Goal: Communication & Community: Connect with others

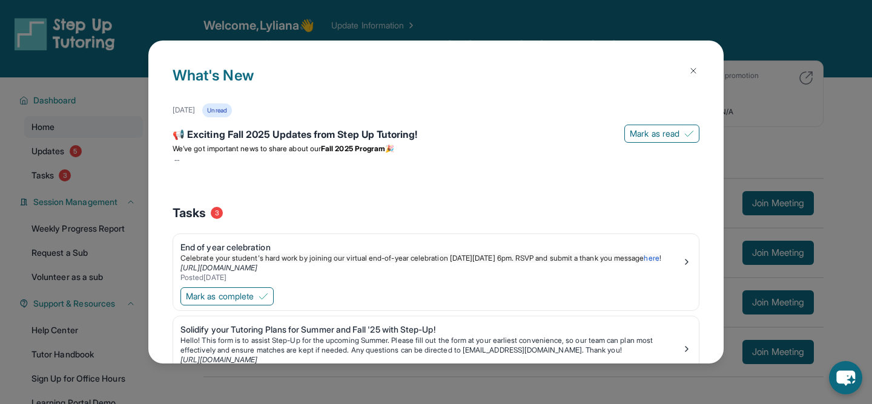
click at [695, 69] on img at bounding box center [693, 71] width 10 height 10
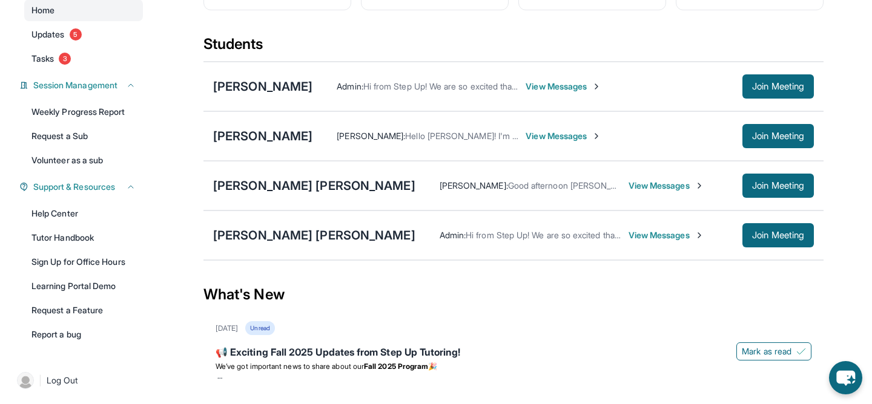
scroll to position [102, 0]
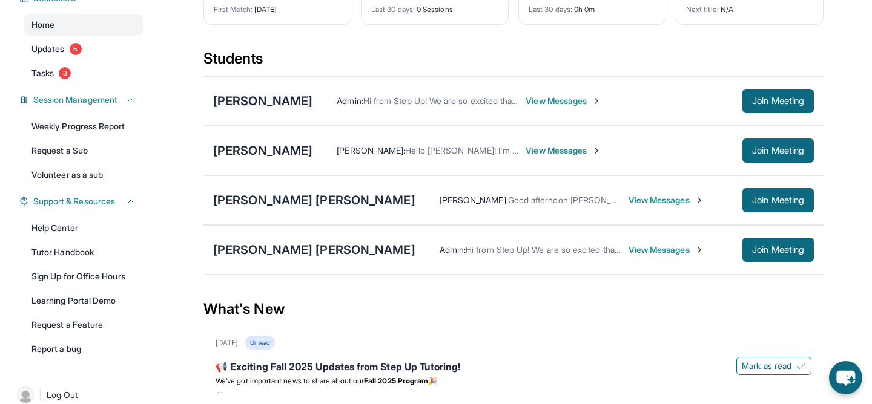
click at [265, 100] on div "[PERSON_NAME]" at bounding box center [262, 101] width 99 height 17
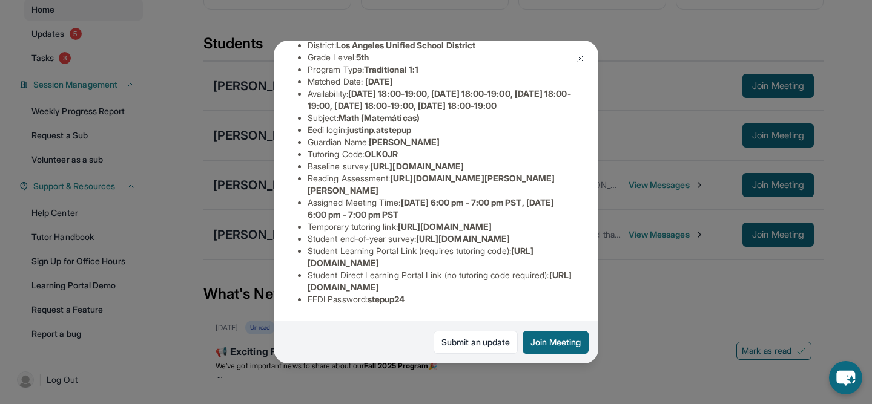
scroll to position [119, 0]
drag, startPoint x: 553, startPoint y: 286, endPoint x: 306, endPoint y: 283, distance: 247.0
click at [306, 284] on ul "Preferred Language of Guardian: English District: [GEOGRAPHIC_DATA] Unified Sch…" at bounding box center [436, 166] width 276 height 278
copy span "[URL][DOMAIN_NAME]"
click at [667, 313] on div "[PERSON_NAME] Guardian: [PERSON_NAME] Student Information [URL][DOMAIN_NAME] Pr…" at bounding box center [436, 202] width 872 height 404
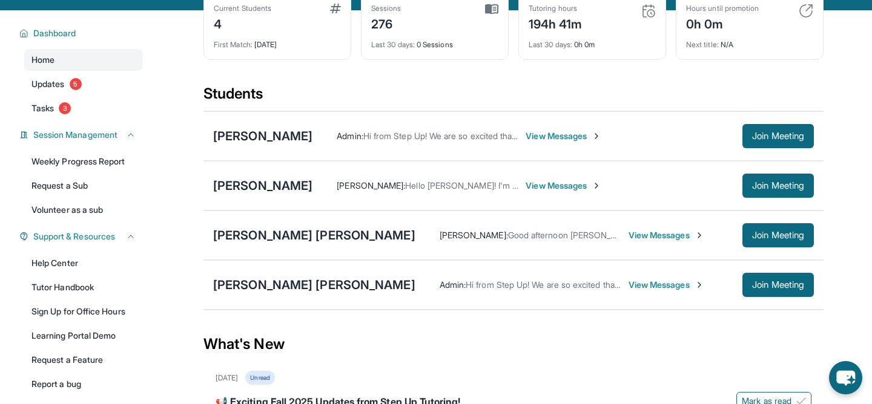
scroll to position [0, 0]
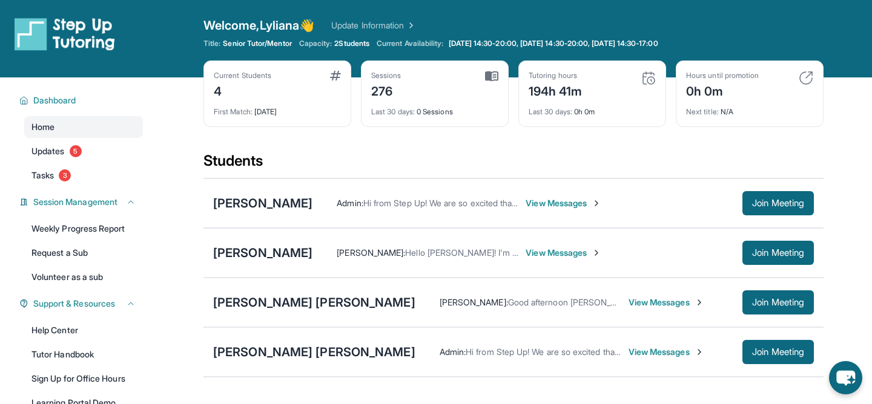
click at [574, 201] on span "View Messages" at bounding box center [563, 203] width 76 height 12
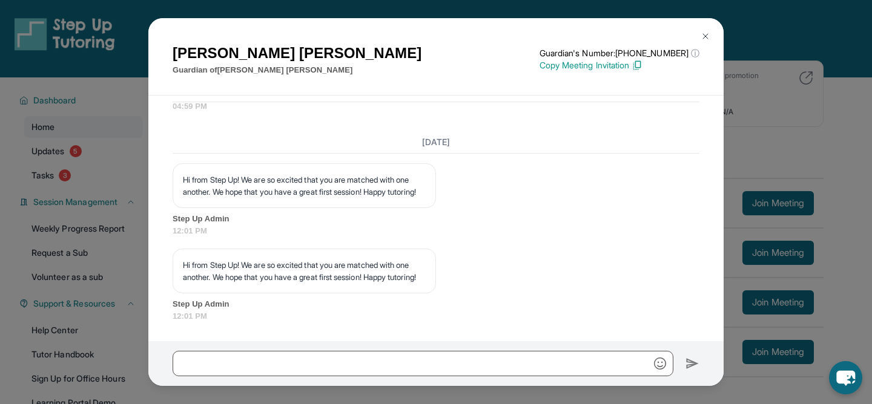
scroll to position [1864, 0]
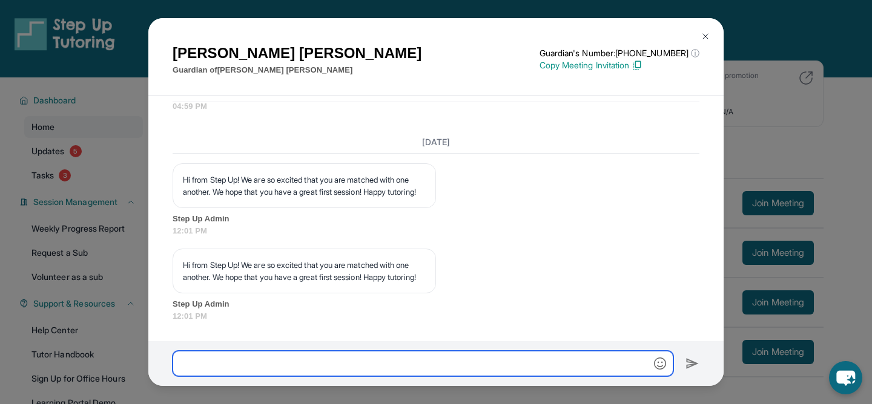
click at [498, 362] on input "text" at bounding box center [423, 363] width 501 height 25
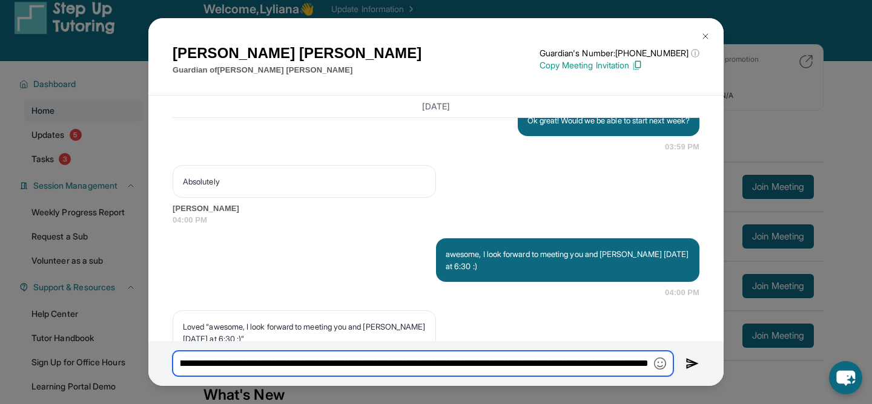
scroll to position [0, 93]
paste input "**********"
click at [382, 367] on input "**********" at bounding box center [423, 363] width 501 height 25
type input "**********"
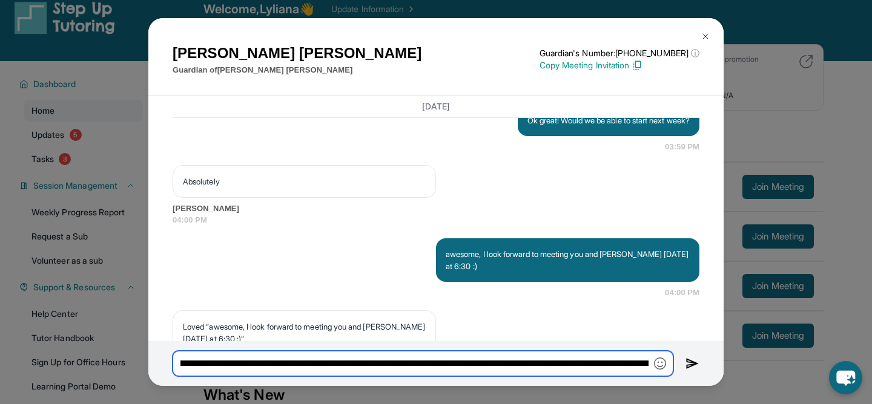
scroll to position [0, 0]
drag, startPoint x: 446, startPoint y: 364, endPoint x: 119, endPoint y: 365, distance: 327.5
click at [119, 365] on div "[PERSON_NAME] Guardian of [PERSON_NAME] Guardian's Number: [PHONE_NUMBER] ⓘ Thi…" at bounding box center [436, 202] width 872 height 404
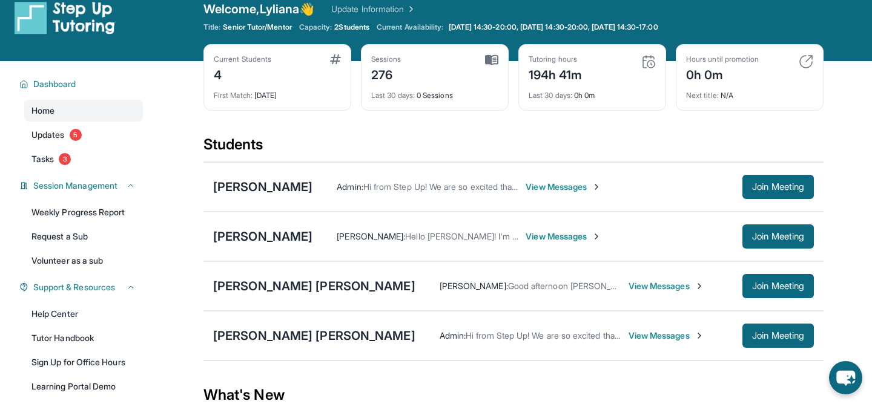
click at [545, 185] on span "View Messages" at bounding box center [563, 187] width 76 height 12
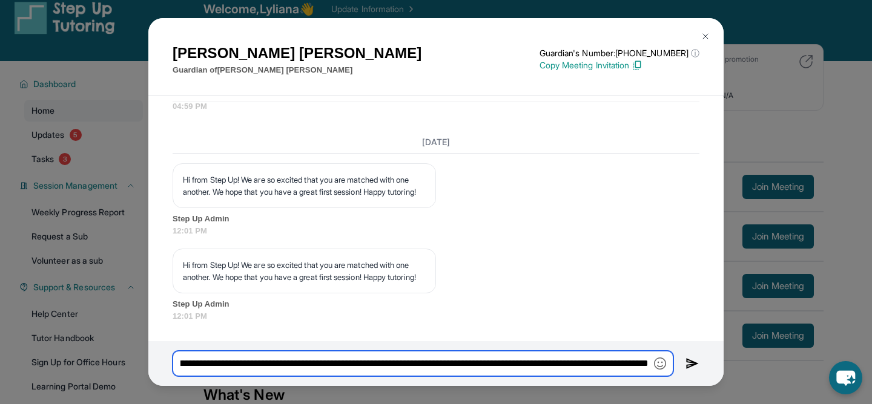
scroll to position [0, 425]
drag, startPoint x: 355, startPoint y: 360, endPoint x: 528, endPoint y: 354, distance: 173.2
click at [528, 354] on input "**********" at bounding box center [423, 363] width 501 height 25
click at [238, 365] on input "**********" at bounding box center [423, 363] width 501 height 25
click at [246, 364] on input "**********" at bounding box center [423, 363] width 501 height 25
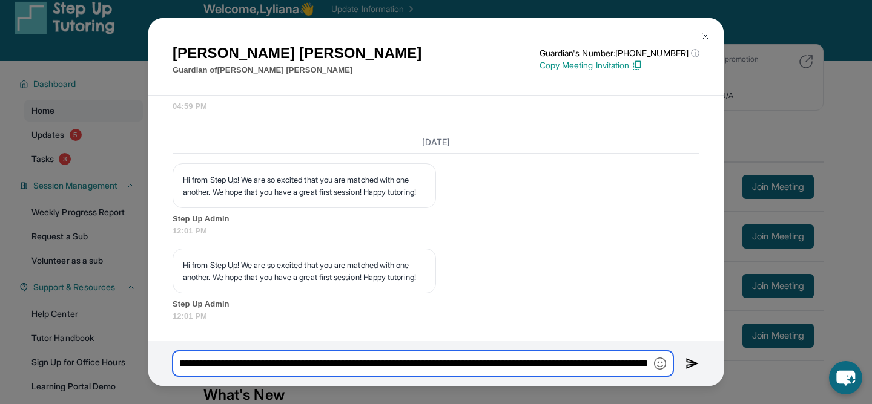
type input "**********"
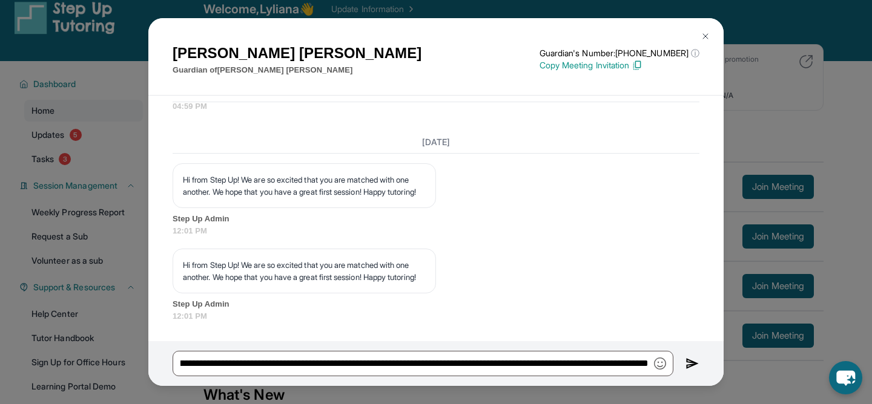
click at [688, 367] on img at bounding box center [692, 364] width 14 height 15
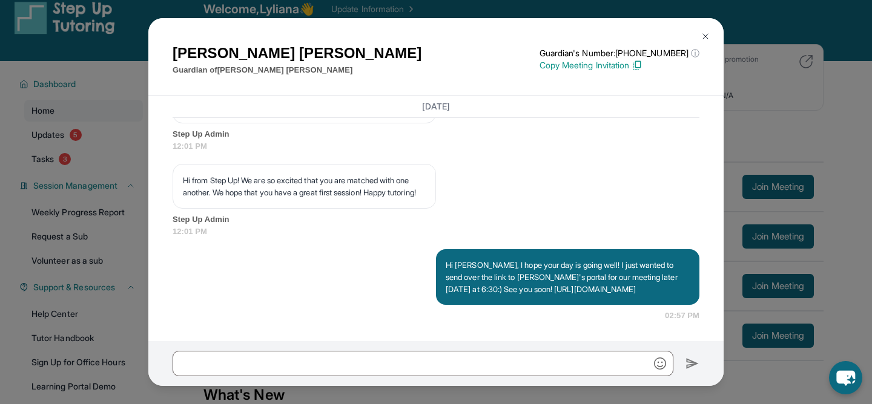
scroll to position [1960, 0]
click at [702, 36] on img at bounding box center [705, 36] width 10 height 10
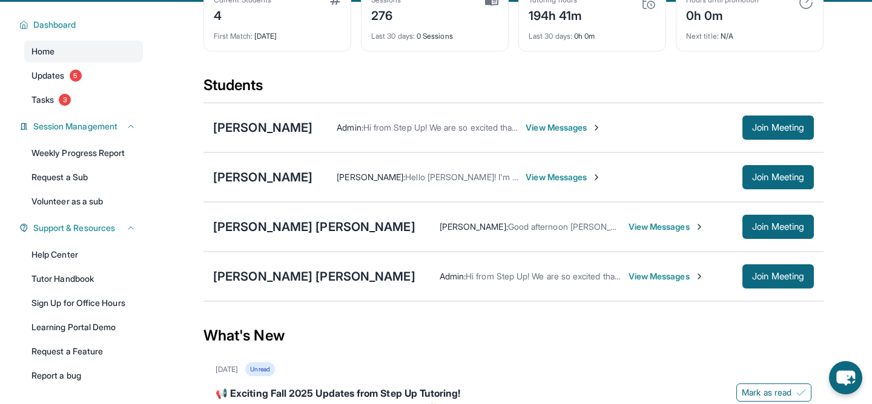
scroll to position [69, 0]
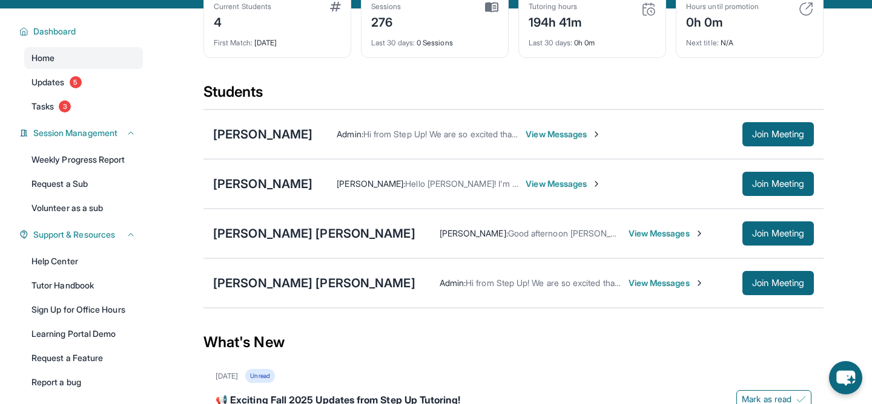
click at [628, 283] on span "View Messages" at bounding box center [666, 283] width 76 height 12
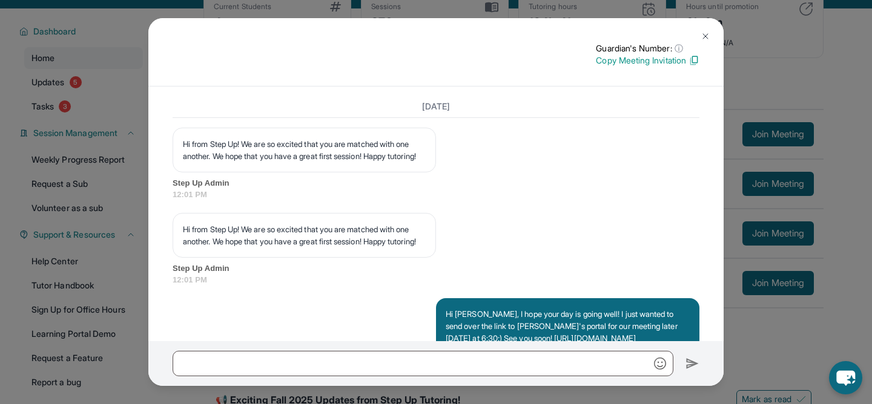
scroll to position [1857, 0]
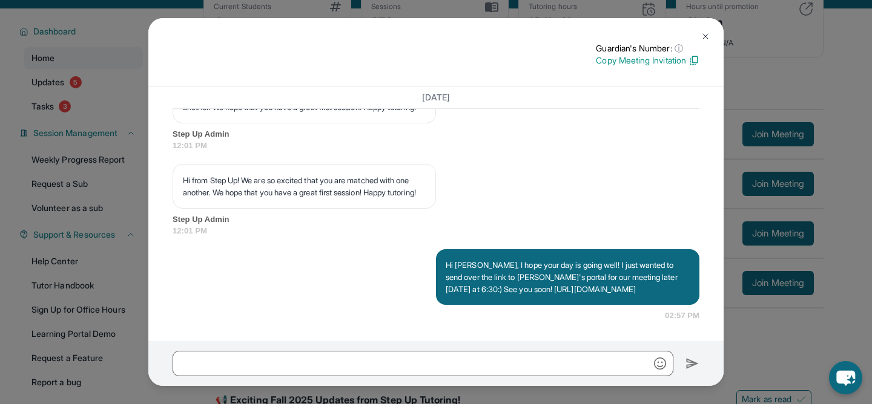
click at [703, 33] on img at bounding box center [705, 36] width 10 height 10
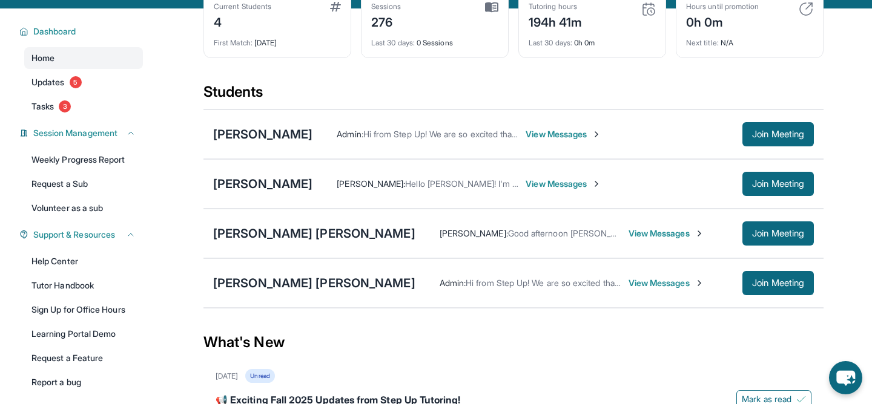
click at [628, 283] on span "View Messages" at bounding box center [666, 283] width 76 height 12
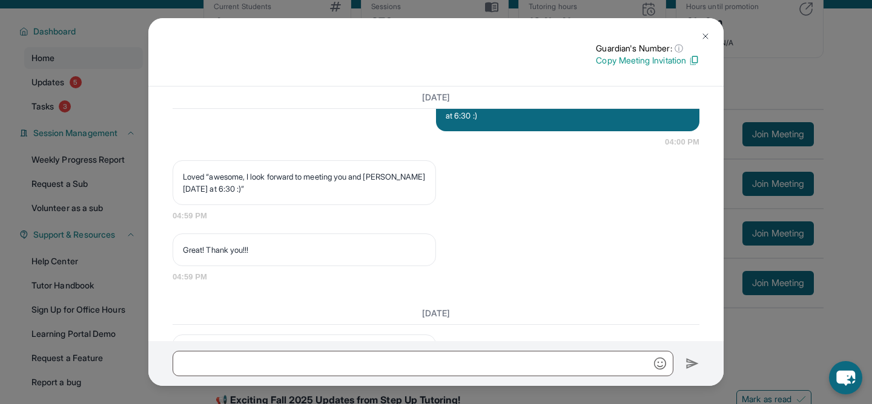
scroll to position [1532, 0]
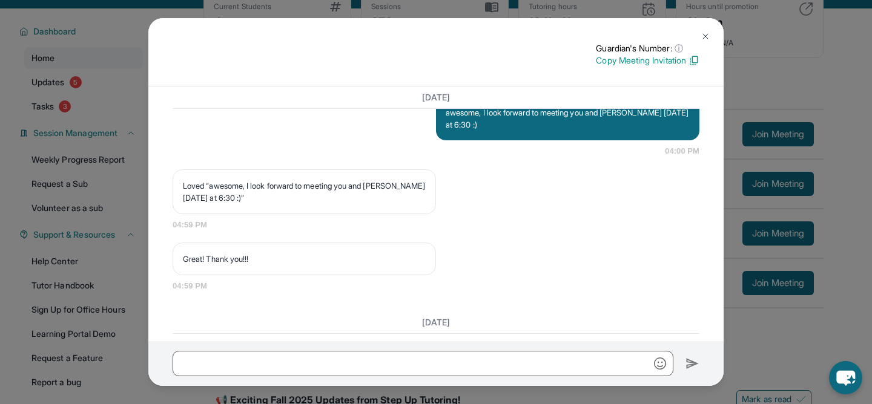
click at [706, 36] on img at bounding box center [705, 36] width 10 height 10
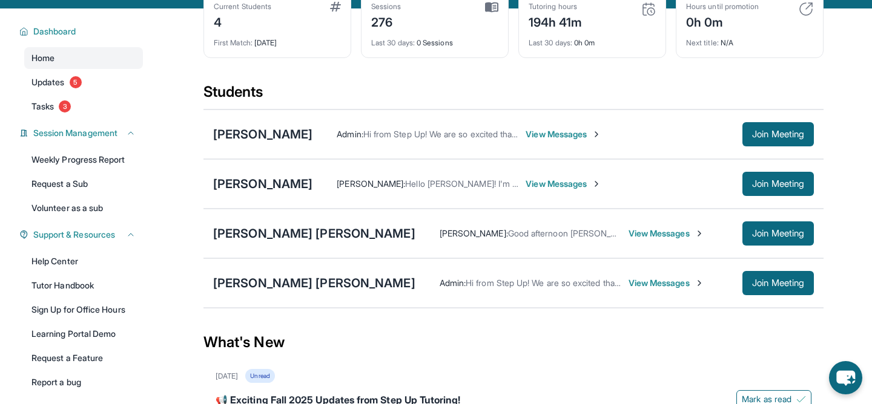
scroll to position [76, 0]
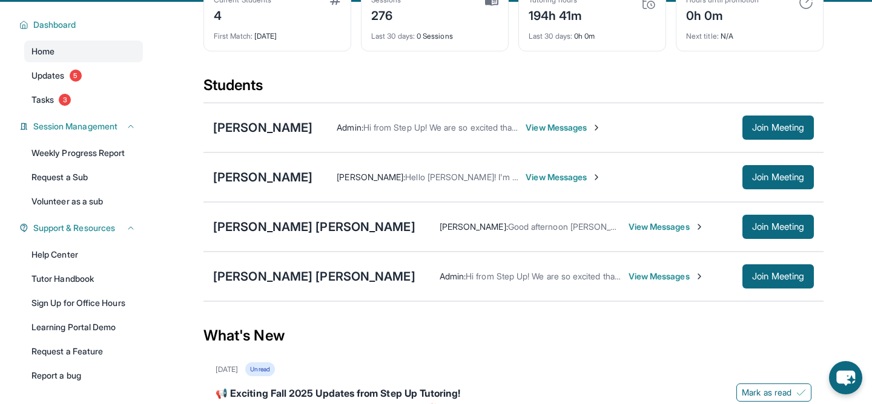
click at [628, 274] on span "View Messages" at bounding box center [666, 277] width 76 height 12
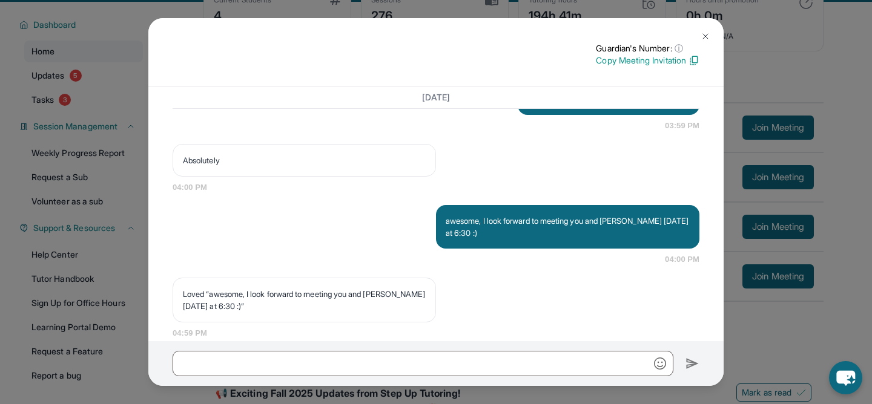
scroll to position [1857, 0]
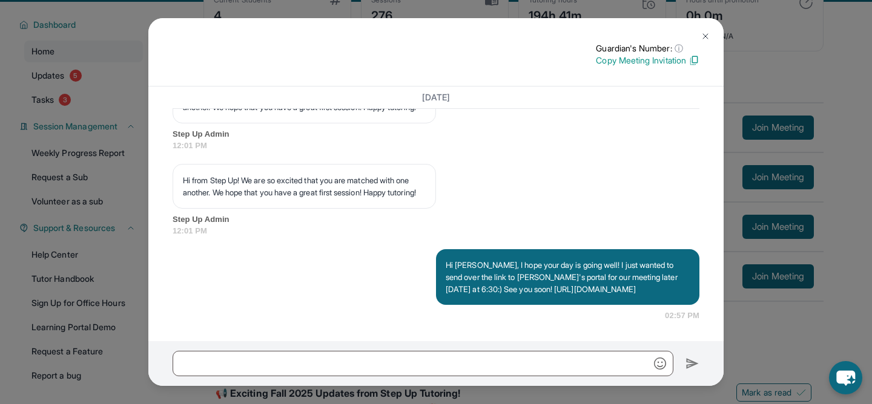
click at [696, 34] on button at bounding box center [705, 36] width 24 height 24
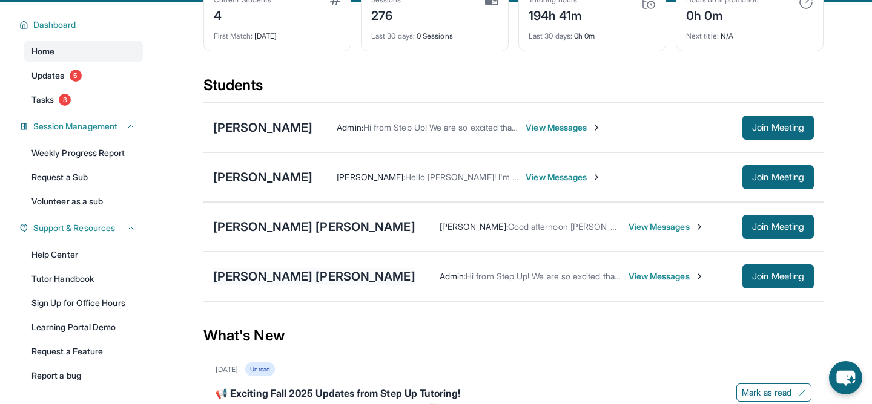
click at [241, 278] on div "[PERSON_NAME] [PERSON_NAME]" at bounding box center [314, 276] width 202 height 17
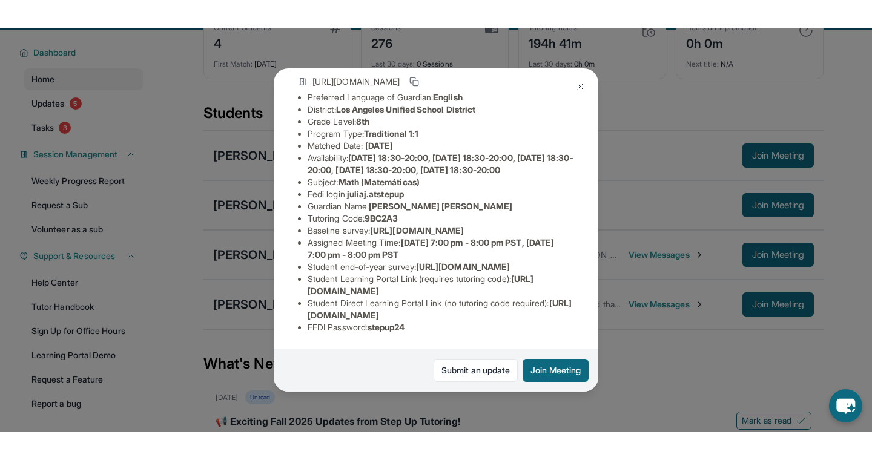
scroll to position [138, 0]
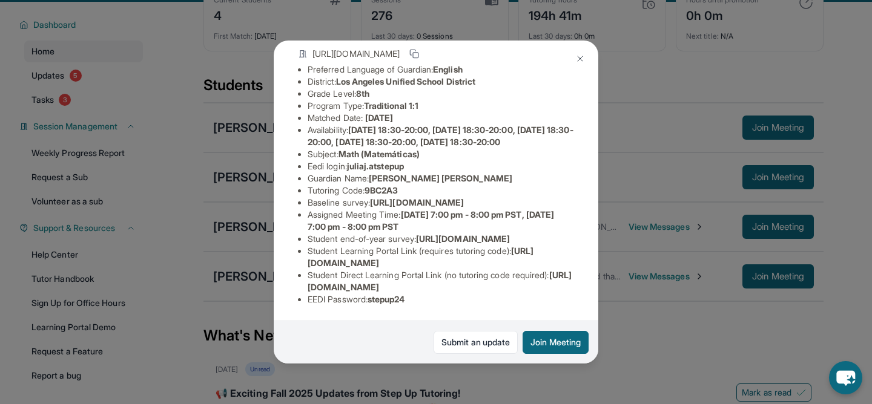
click at [581, 57] on img at bounding box center [580, 59] width 10 height 10
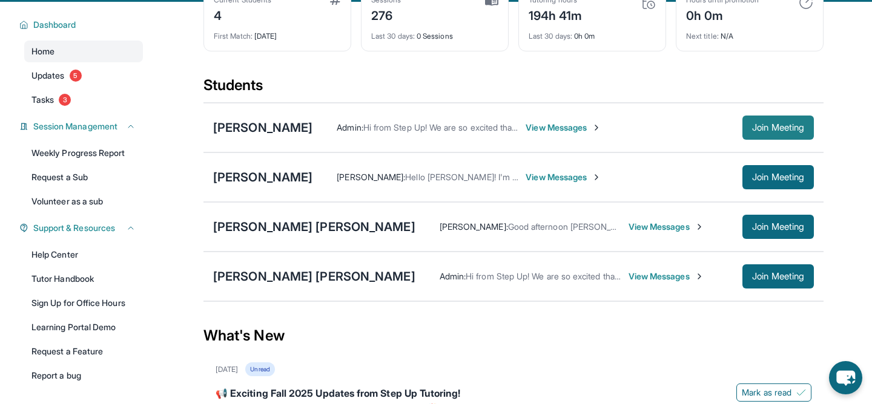
click at [770, 128] on span "Join Meeting" at bounding box center [778, 127] width 52 height 7
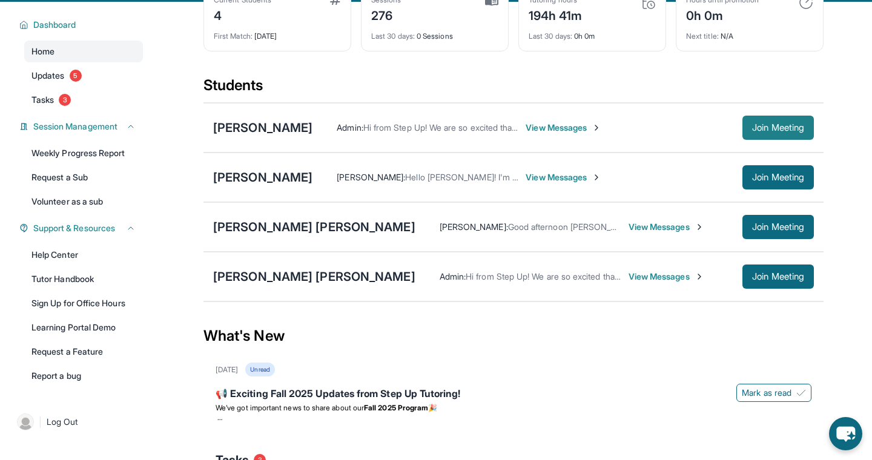
click at [774, 131] on span "Join Meeting" at bounding box center [778, 127] width 52 height 7
click at [774, 280] on span "Join Meeting" at bounding box center [778, 276] width 52 height 7
